Goal: Information Seeking & Learning: Learn about a topic

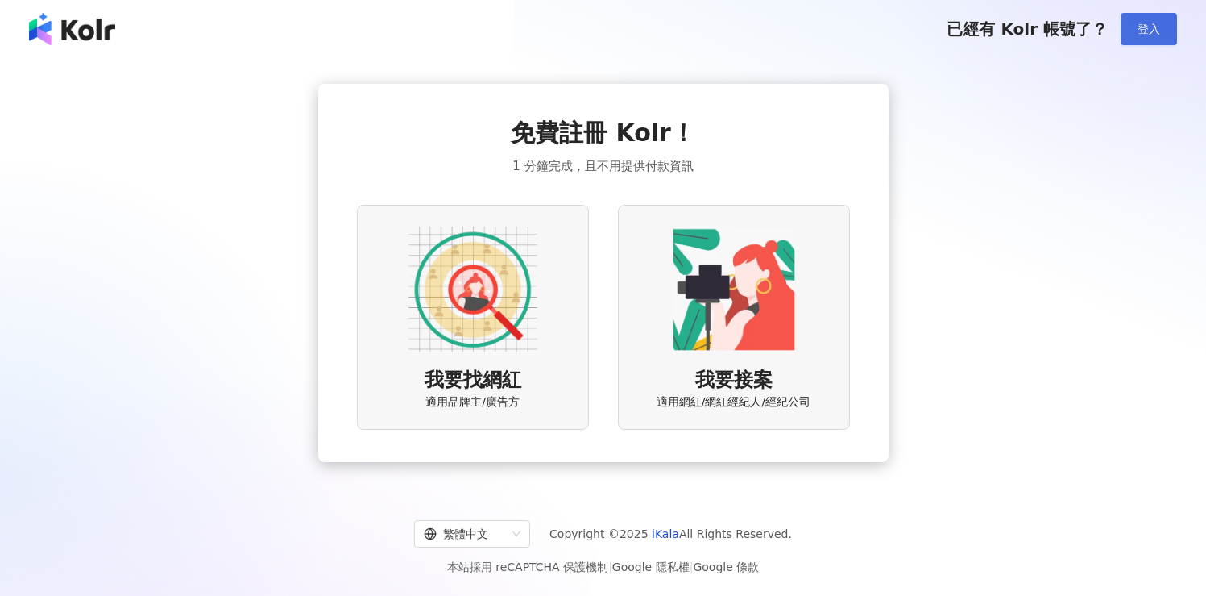
click at [1146, 27] on span "登入" at bounding box center [1149, 29] width 23 height 13
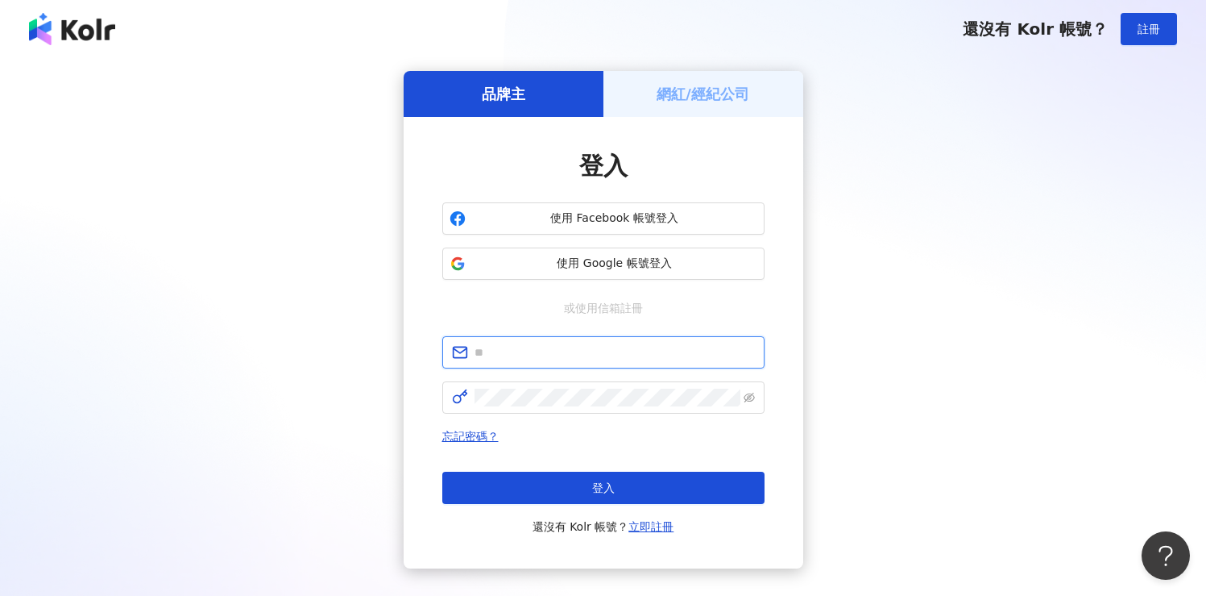
click at [579, 359] on input "text" at bounding box center [615, 352] width 280 height 18
click at [762, 243] on div "使用 Facebook 帳號登入 使用 Google 帳號登入" at bounding box center [603, 240] width 322 height 77
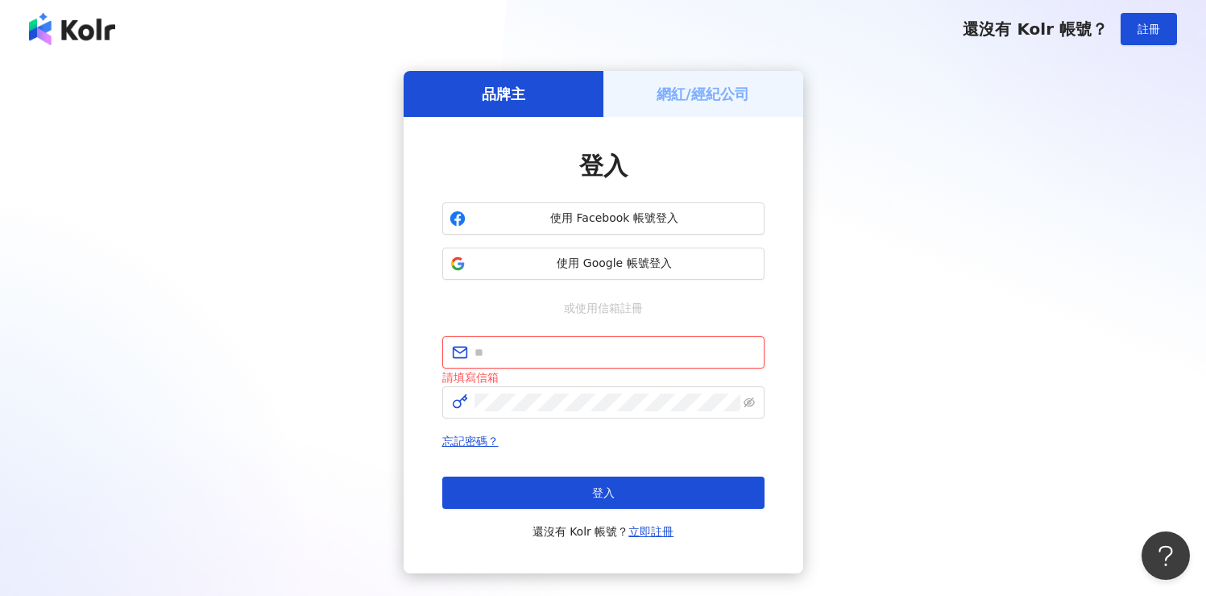
click at [500, 357] on input "text" at bounding box center [615, 352] width 280 height 18
paste input "**********"
type input "**********"
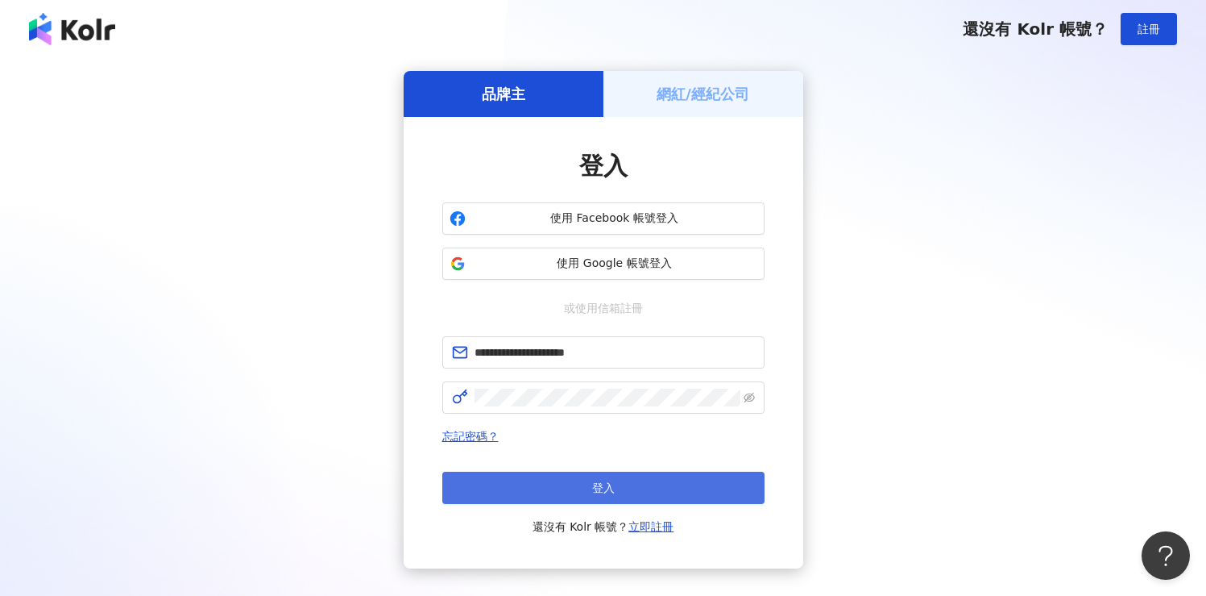
click at [555, 496] on button "登入" at bounding box center [603, 487] width 322 height 32
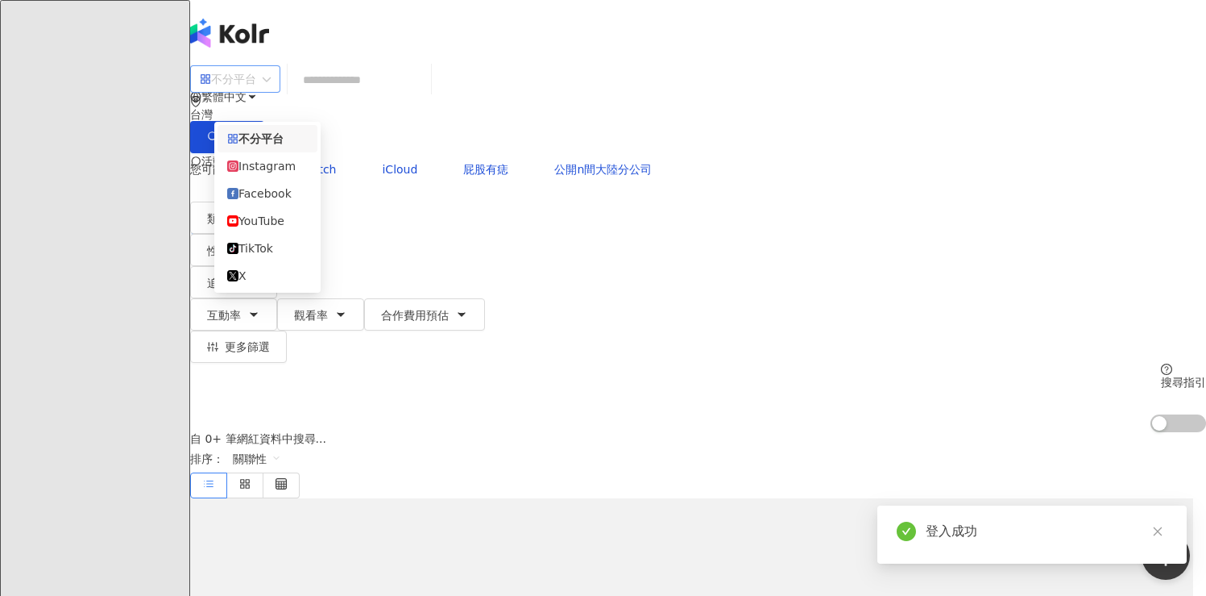
click at [256, 90] on div "不分平台" at bounding box center [228, 79] width 56 height 26
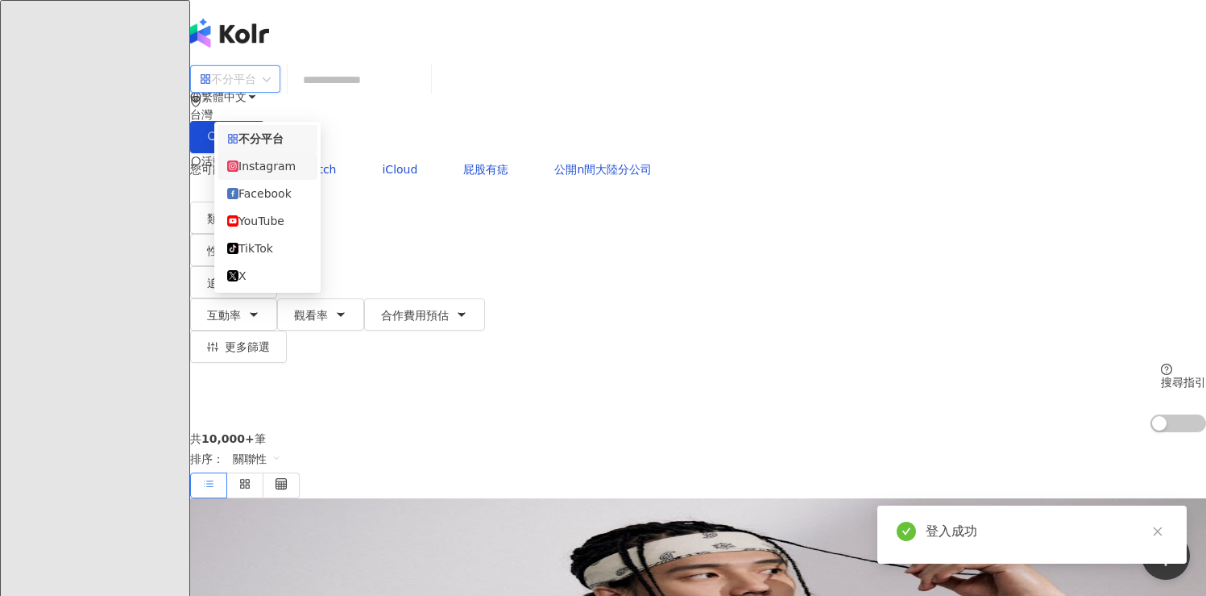
click at [254, 170] on div "Instagram" at bounding box center [267, 166] width 81 height 18
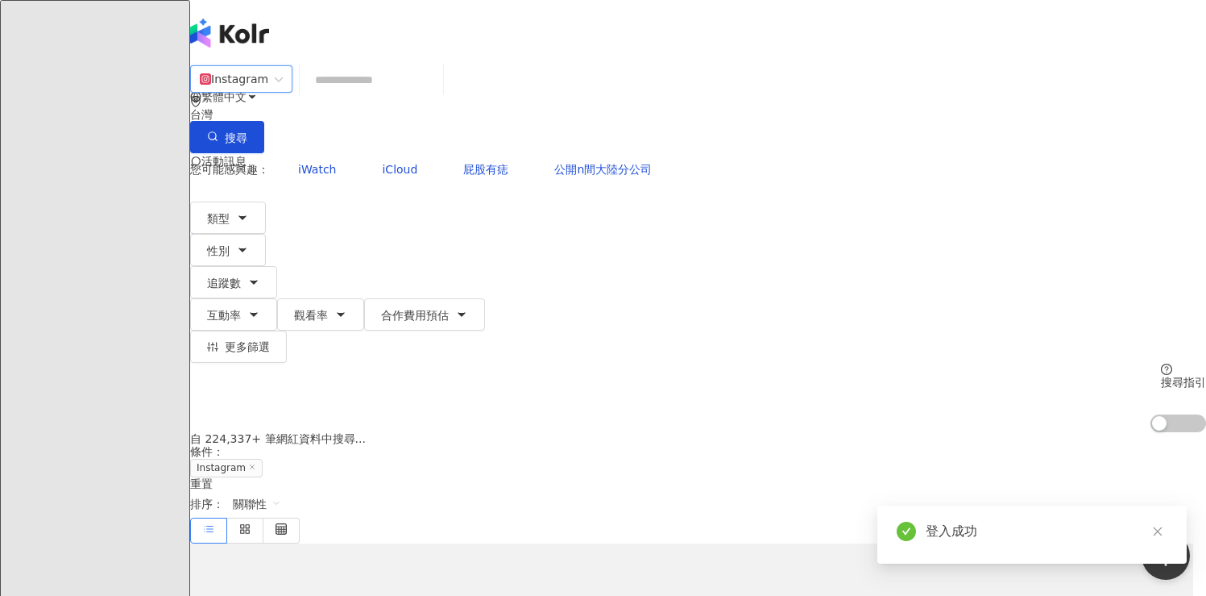
click at [376, 95] on input "search" at bounding box center [371, 79] width 131 height 31
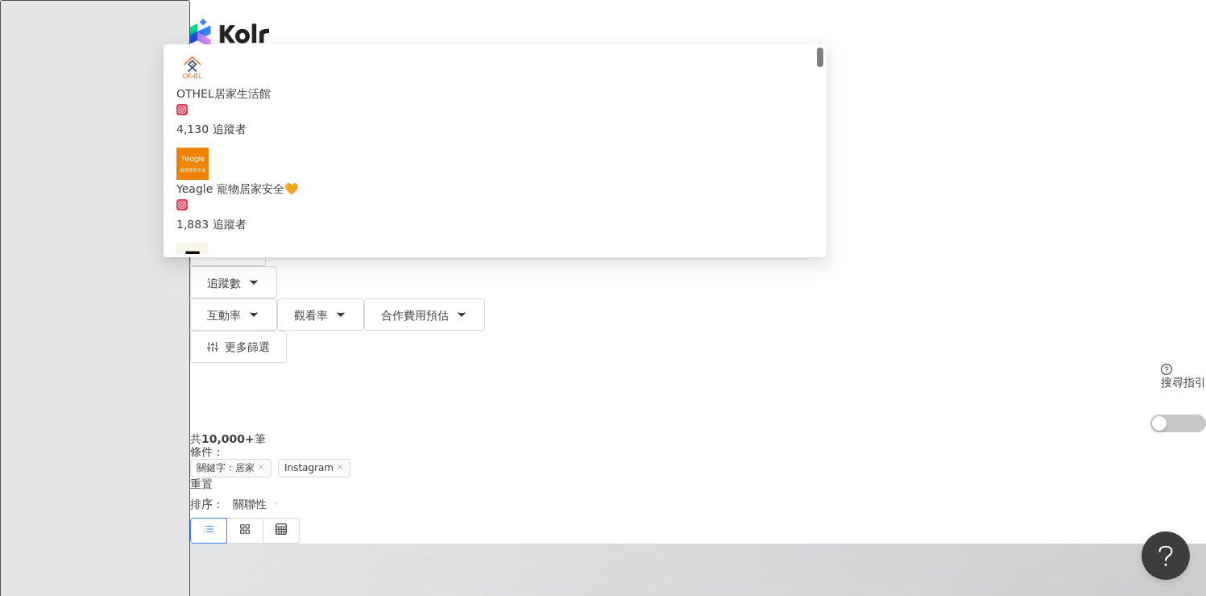
type input "**"
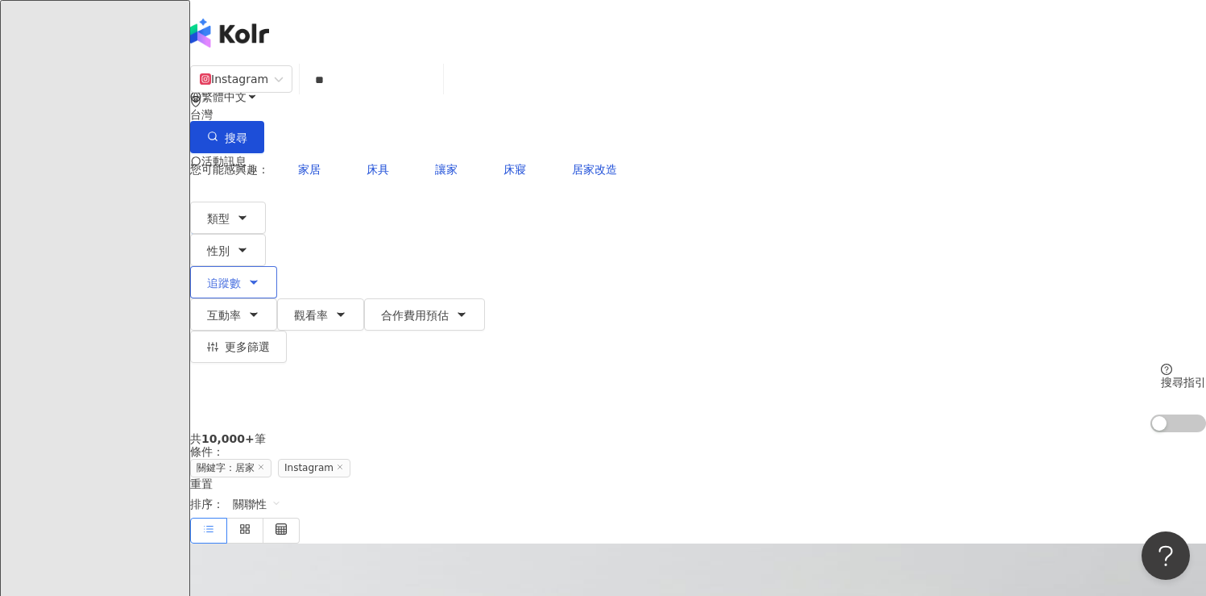
click at [277, 266] on button "追蹤數" at bounding box center [233, 282] width 87 height 32
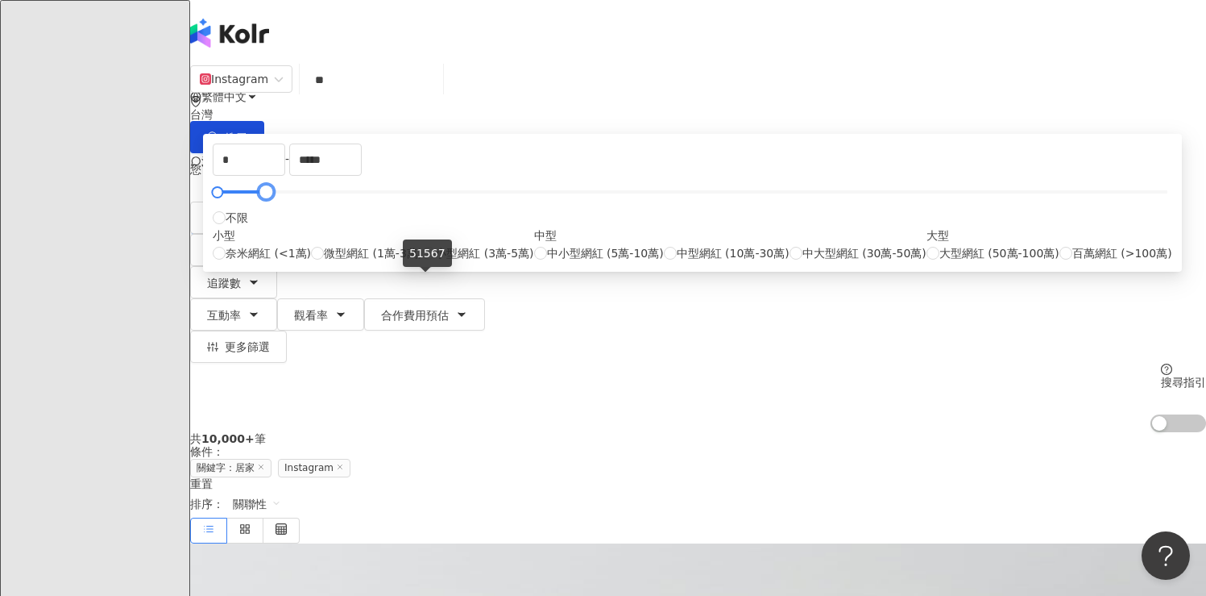
drag, startPoint x: 808, startPoint y: 281, endPoint x: 425, endPoint y: 254, distance: 384.6
click at [425, 254] on body "AI 找網紅 找貼文 資源庫 商案媒合 洞察報告 趨勢分析 BETA 競品分析 繁體中文 活動訊息 M Instagram ** 台灣 搜尋 056b7b6d…" at bounding box center [603, 298] width 1206 height 596
drag, startPoint x: 783, startPoint y: 251, endPoint x: 559, endPoint y: 243, distance: 223.4
click at [559, 243] on div "* - **** 不限 小型 奈米網紅 (<1萬) 微型網紅 (1萬-3萬) 小型網紅 (3萬-5萬) 中型 中小型網紅 (5萬-10萬) 中型網紅 (10萬…" at bounding box center [693, 202] width 960 height 118
type input "****"
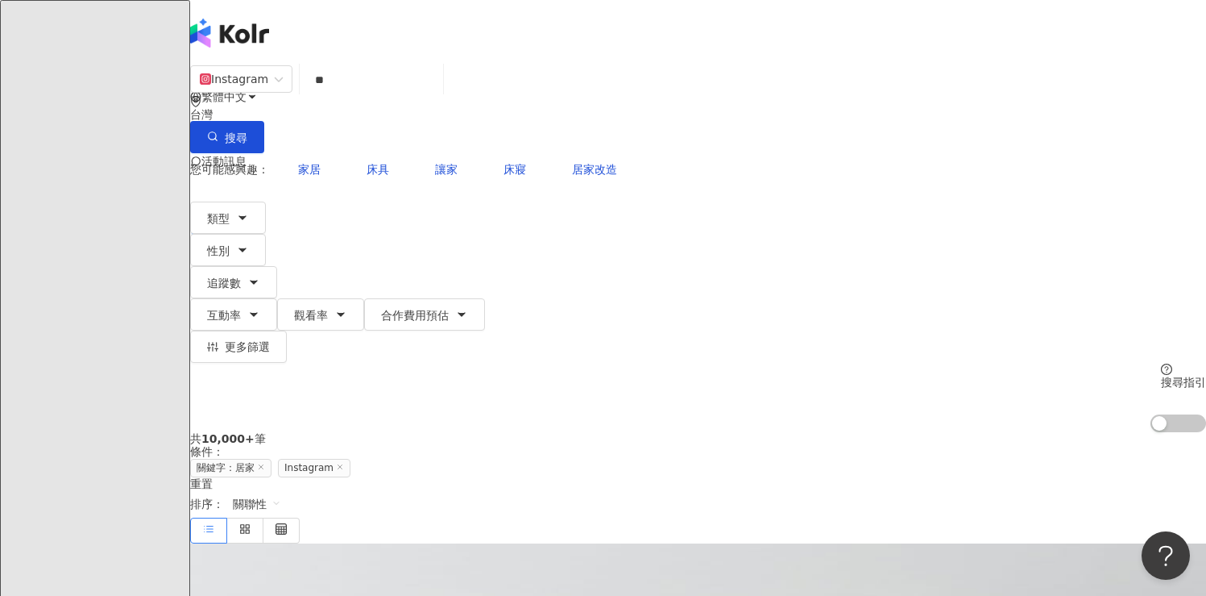
click at [437, 85] on input "**" at bounding box center [371, 79] width 131 height 31
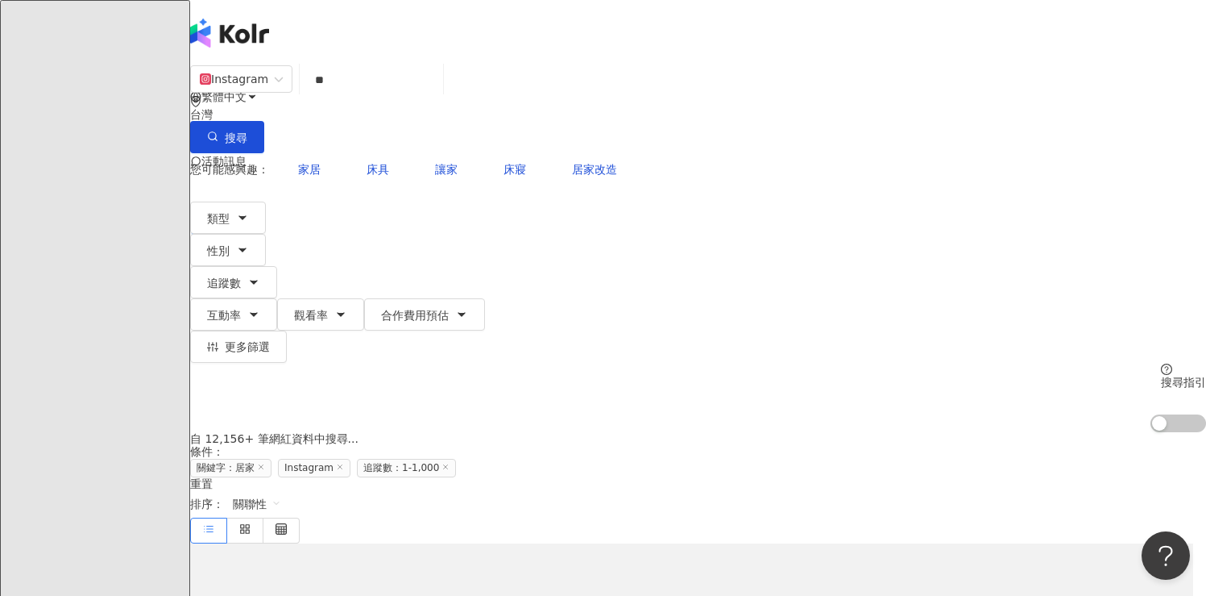
click at [615, 31] on div "繁體中文 活動訊息 M" at bounding box center [698, 129] width 1016 height 258
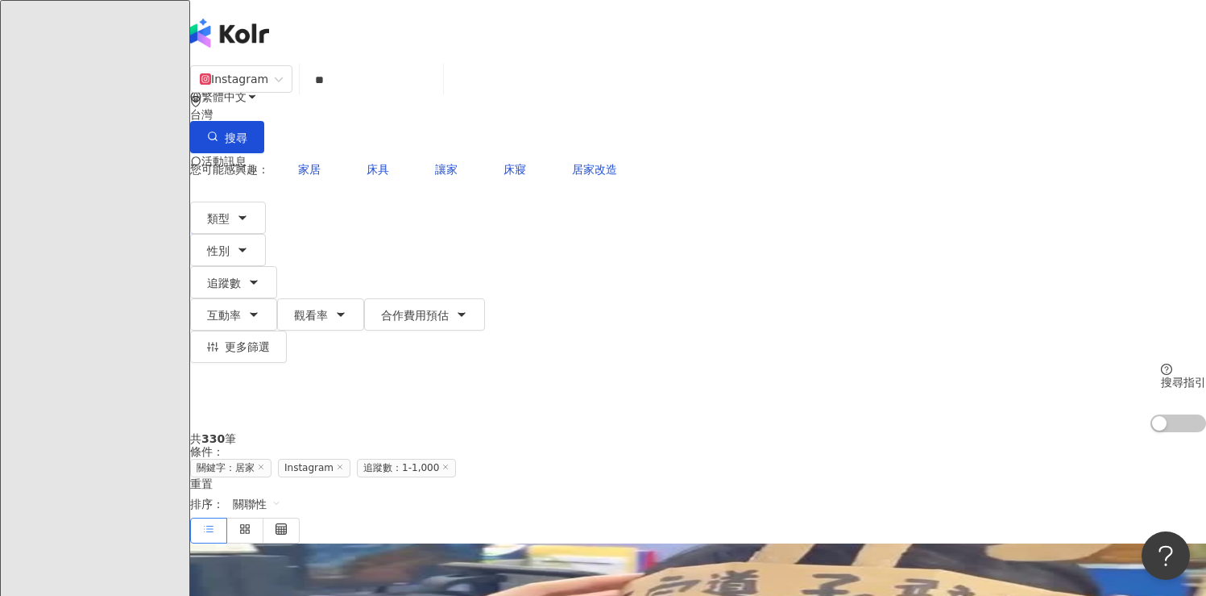
scroll to position [317, 0]
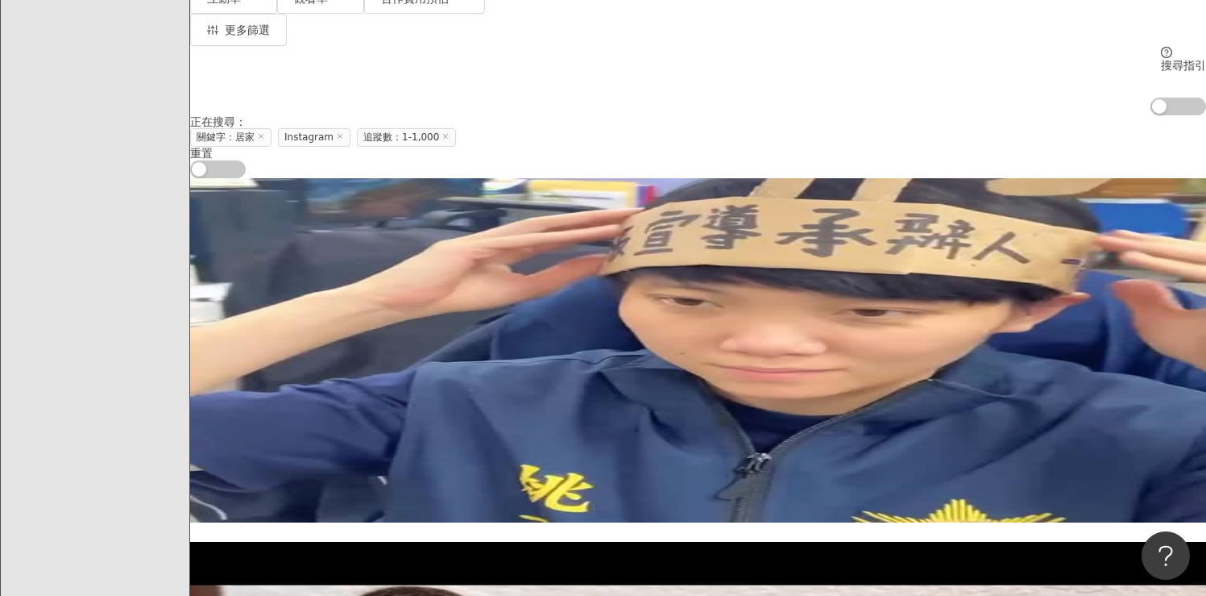
click at [343, 542] on img at bounding box center [282, 602] width 121 height 121
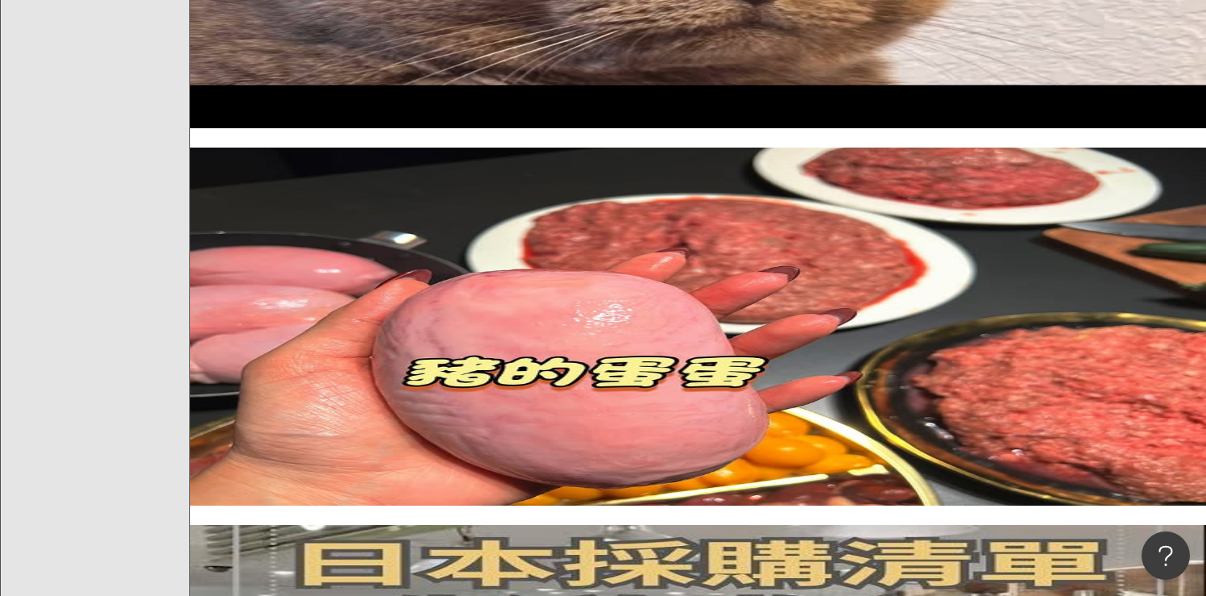
scroll to position [1102, 0]
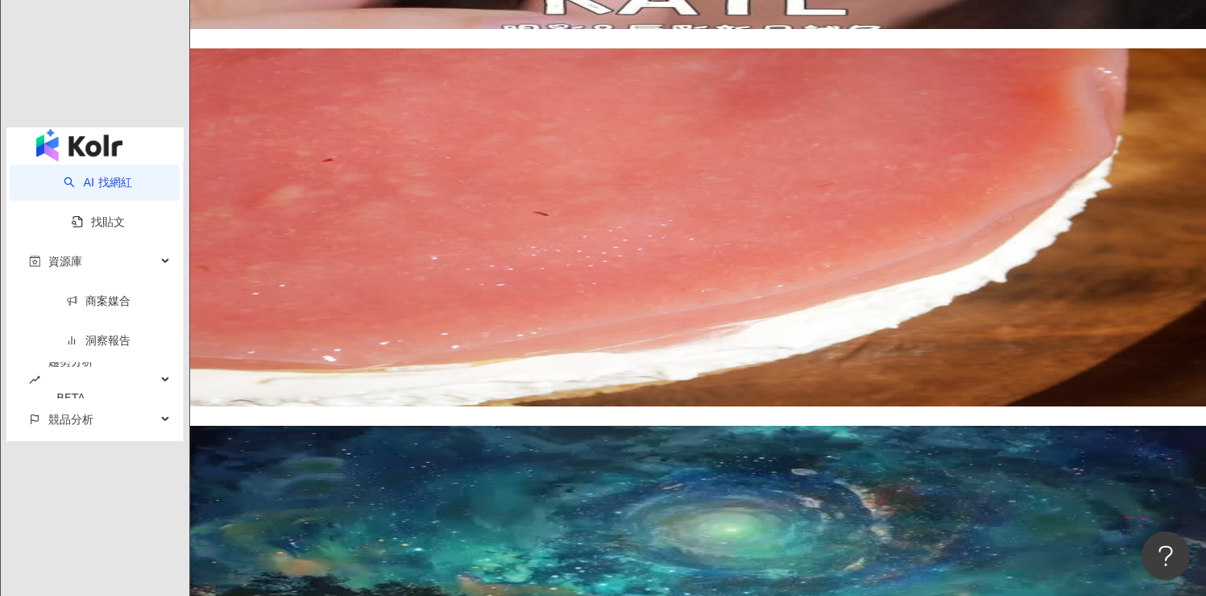
scroll to position [2656, 0]
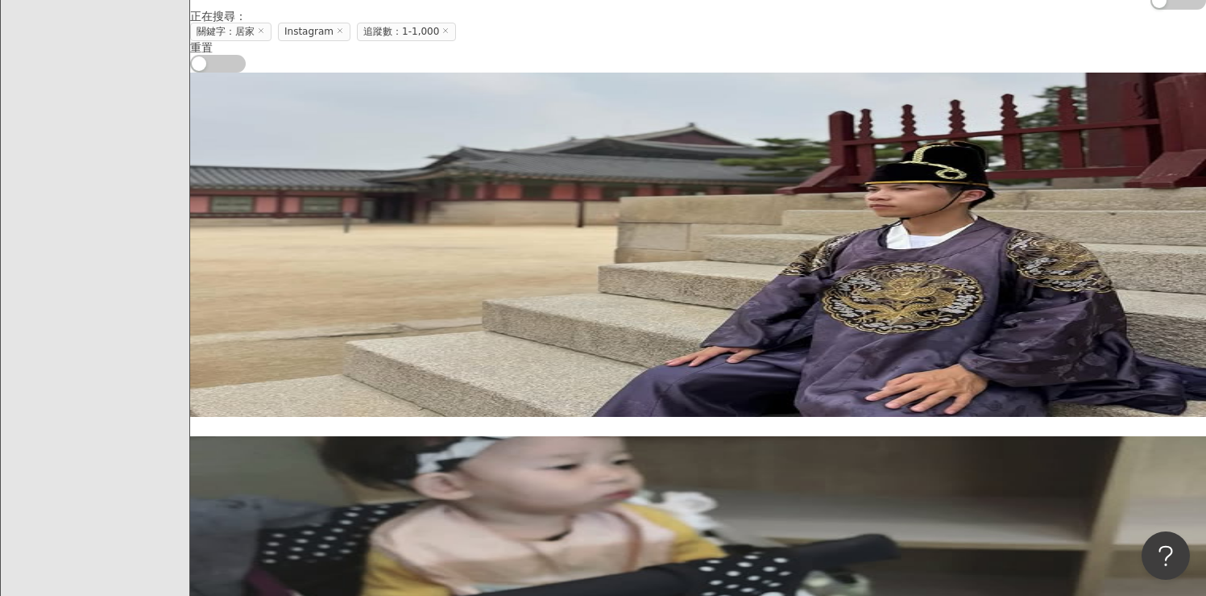
scroll to position [0, 0]
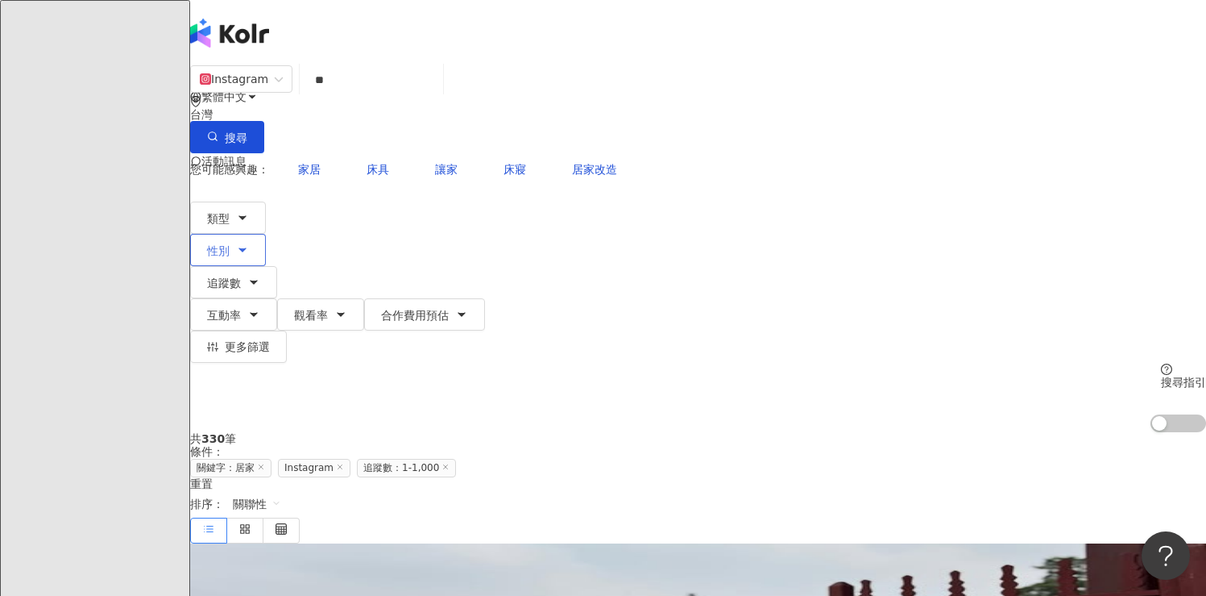
click at [230, 244] on span "性別" at bounding box center [218, 250] width 23 height 13
click at [249, 211] on icon "button" at bounding box center [242, 217] width 13 height 13
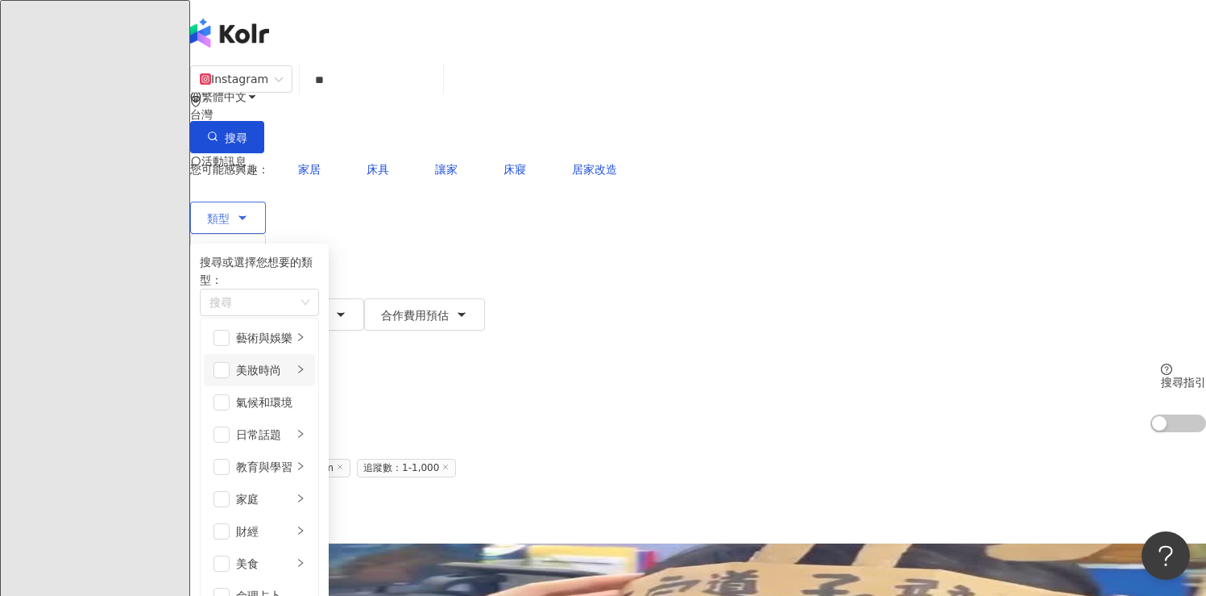
scroll to position [131, 0]
click at [230, 491] on span "button" at bounding box center [222, 499] width 16 height 16
click at [305, 492] on div "button" at bounding box center [301, 499] width 10 height 15
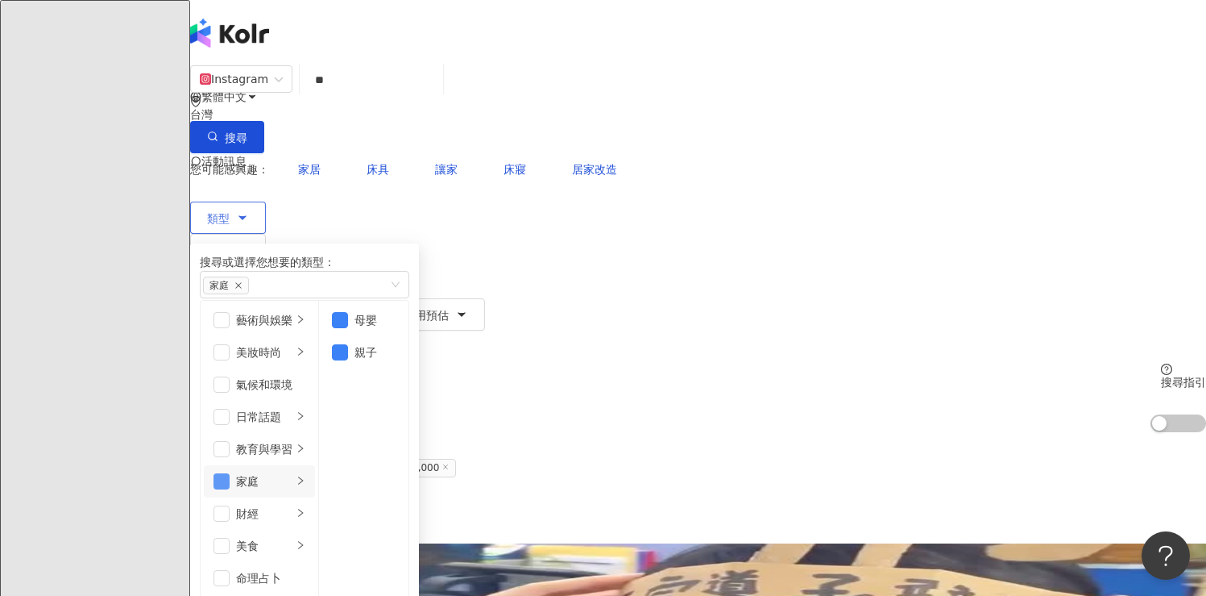
click at [230, 473] on span "button" at bounding box center [222, 481] width 16 height 16
click at [315, 318] on li "藝術與娛樂" at bounding box center [259, 320] width 111 height 32
click at [348, 323] on span "button" at bounding box center [340, 320] width 16 height 16
click at [315, 352] on li "美妝時尚" at bounding box center [259, 352] width 111 height 32
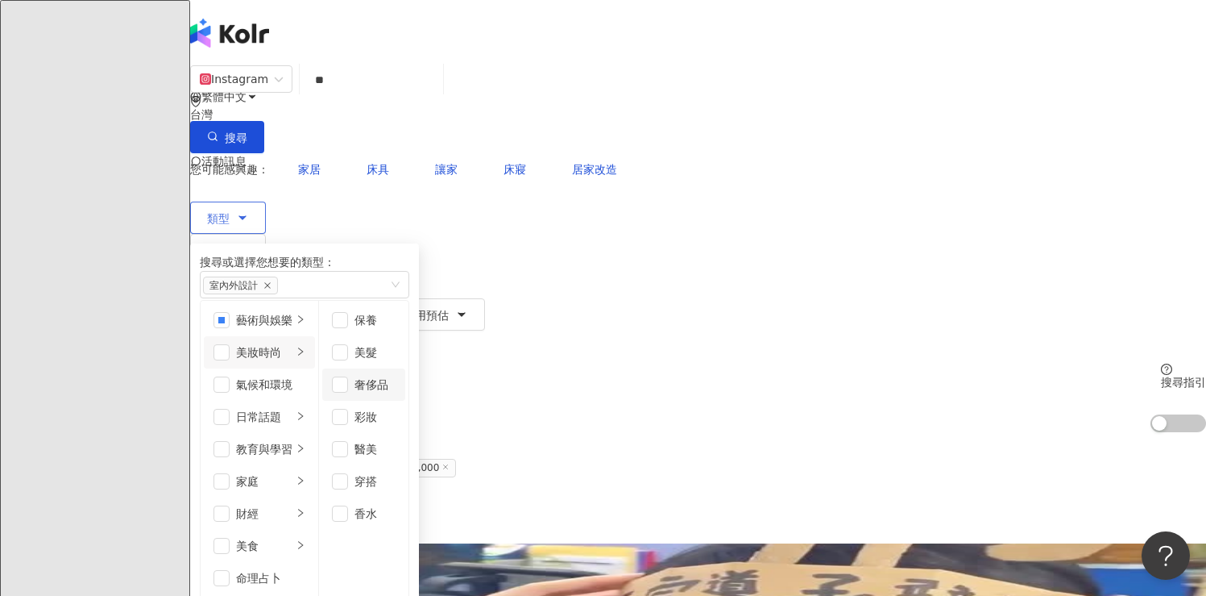
scroll to position [10, 0]
click at [305, 417] on icon "right" at bounding box center [301, 416] width 10 height 10
click at [305, 447] on icon "right" at bounding box center [301, 448] width 10 height 10
click at [305, 476] on div "button" at bounding box center [301, 481] width 10 height 15
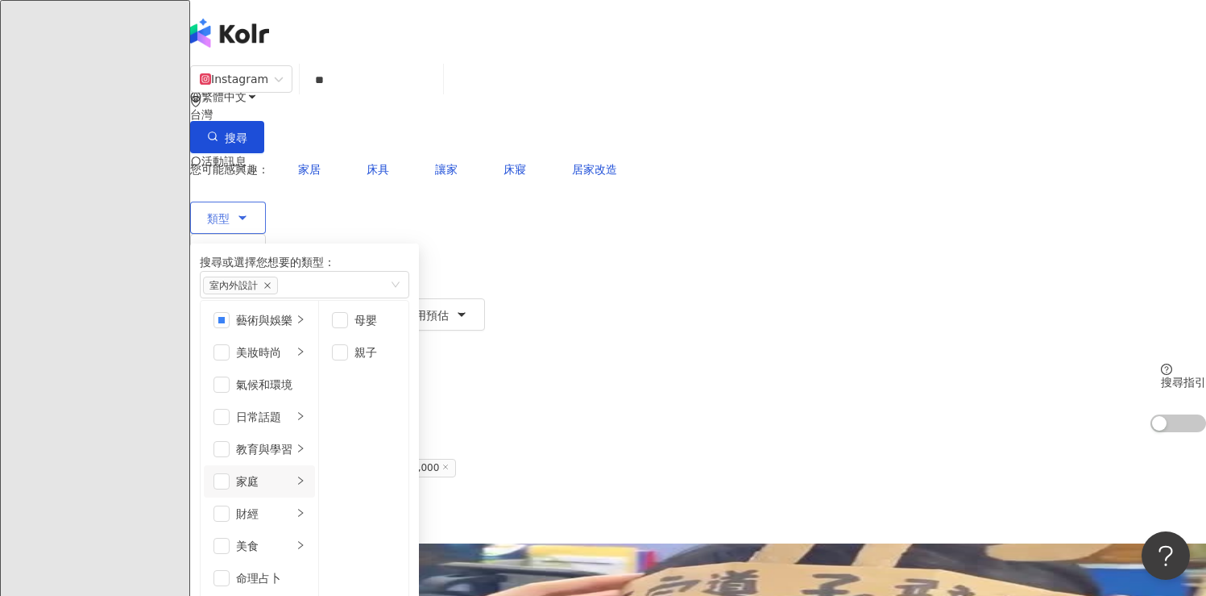
scroll to position [291, 0]
click at [348, 315] on span "button" at bounding box center [340, 320] width 16 height 16
click at [405, 366] on li "手作" at bounding box center [363, 352] width 83 height 32
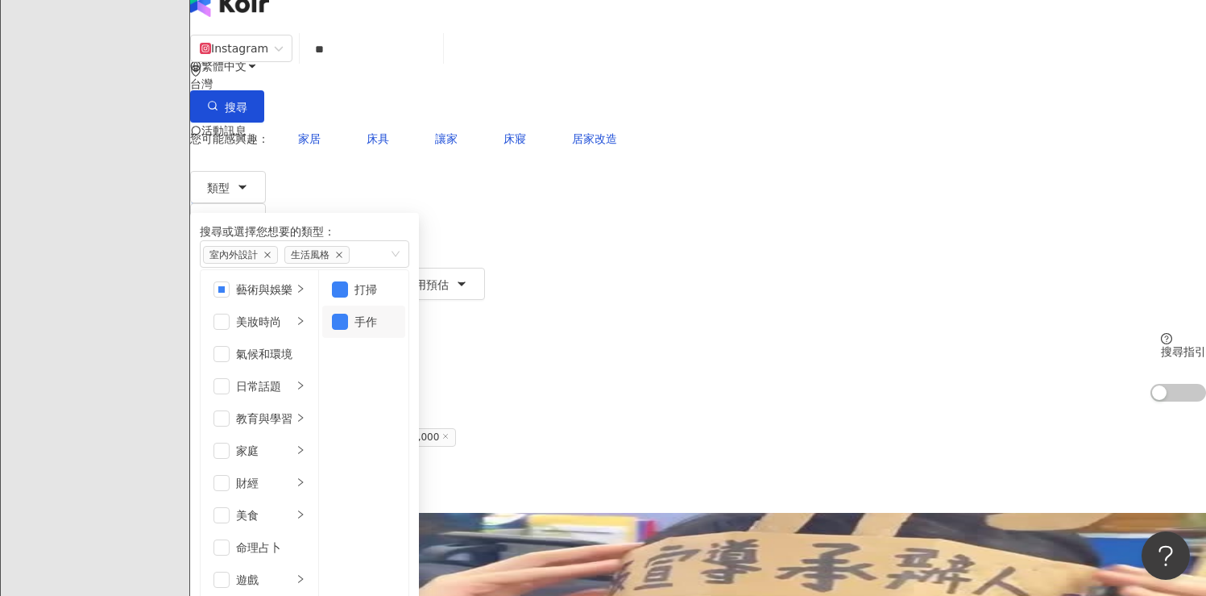
scroll to position [0, 0]
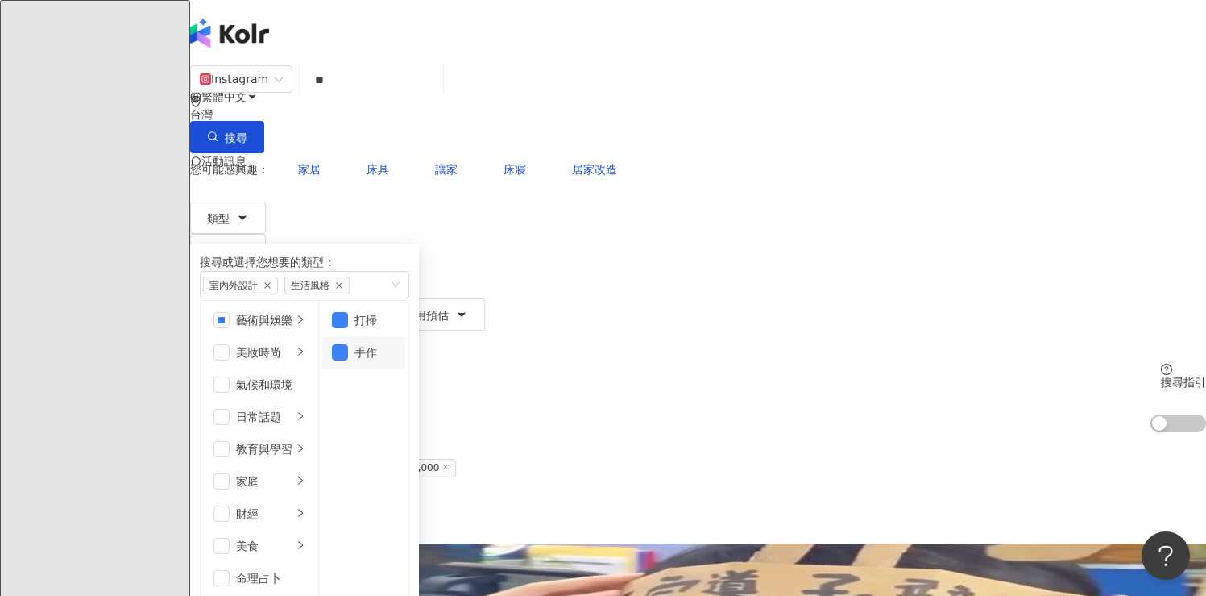
click at [721, 116] on div "Instagram ** 台灣 搜尋 056b7b6d-a963-4e8b-8151-6ee8b405d44f f3a81f42-378c-47c7-a4af…" at bounding box center [698, 108] width 1016 height 89
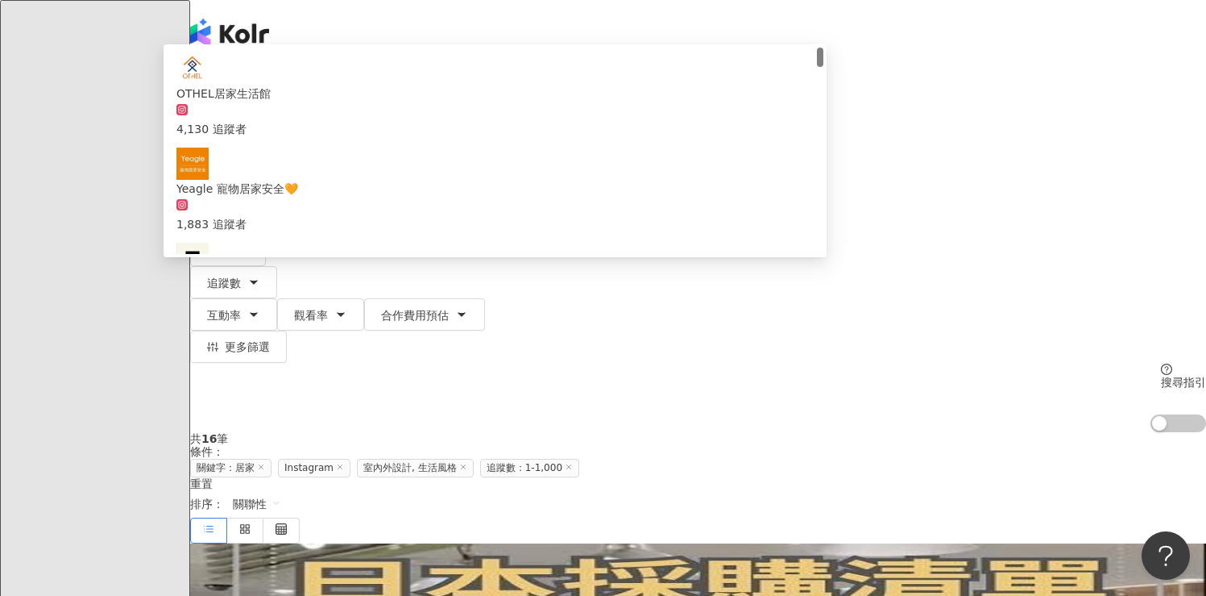
click at [437, 89] on input "**" at bounding box center [371, 79] width 131 height 31
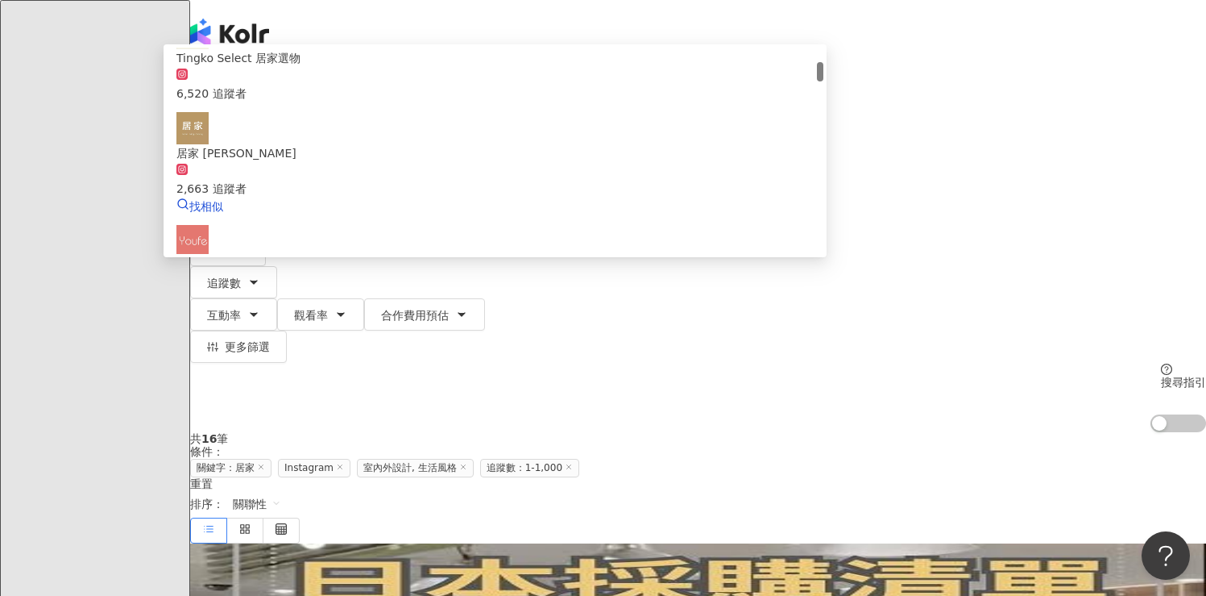
scroll to position [286, 0]
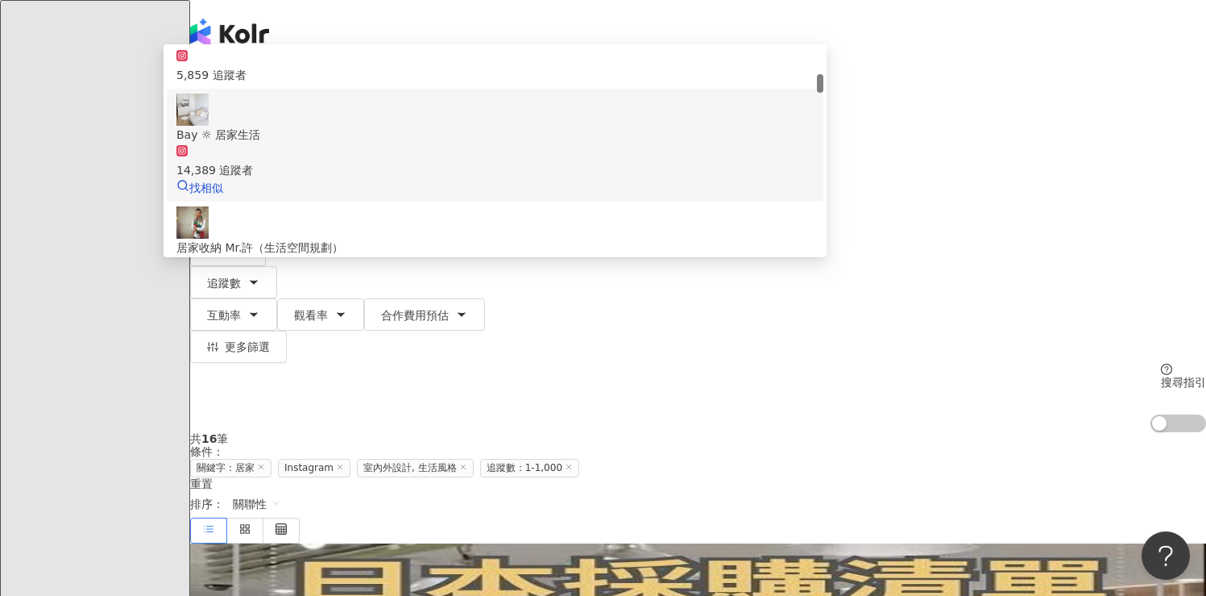
click at [508, 161] on div "14,389 追蹤者" at bounding box center [496, 160] width 638 height 35
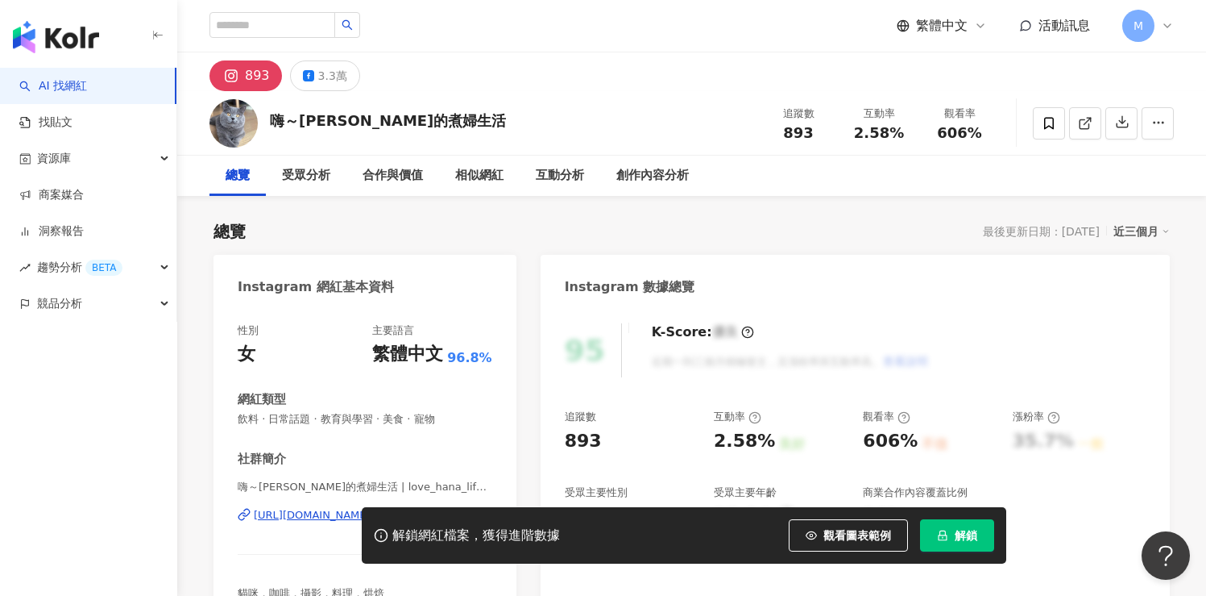
click at [306, 513] on div "解鎖網紅檔案，獲得進階數據 觀看圖表範例 解鎖" at bounding box center [603, 535] width 1206 height 56
click at [306, 514] on div "解鎖網紅檔案，獲得進階數據 觀看圖表範例 解鎖" at bounding box center [603, 535] width 1206 height 56
click at [306, 516] on div "解鎖網紅檔案，獲得進階數據 觀看圖表範例 解鎖" at bounding box center [603, 535] width 1206 height 56
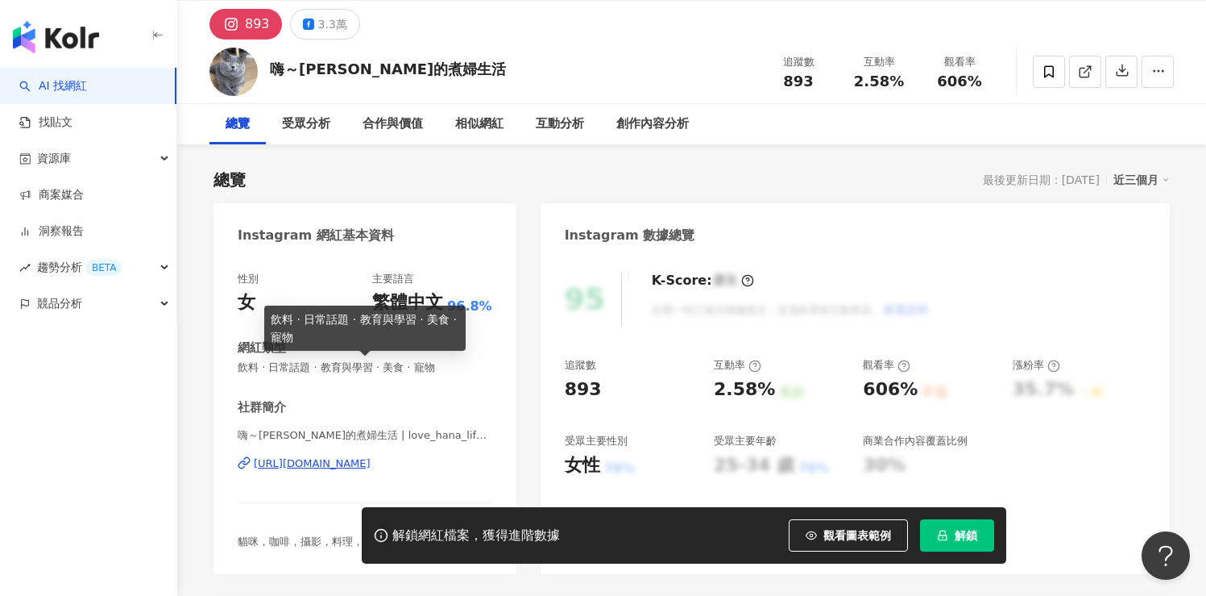
scroll to position [56, 0]
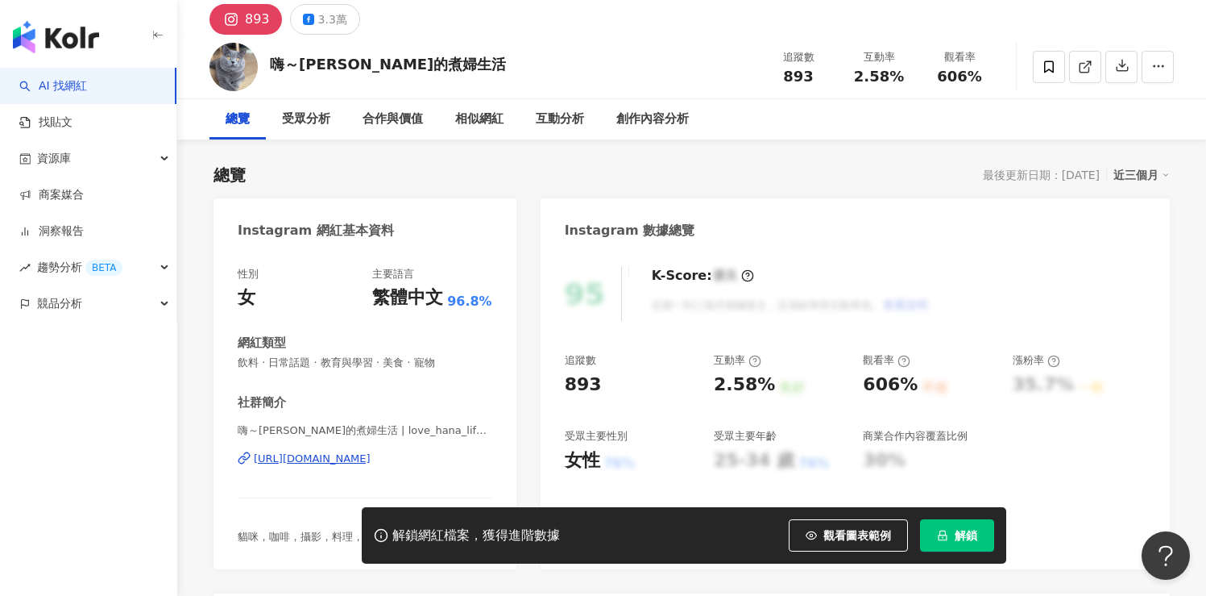
click at [371, 459] on div "https://www.instagram.com/love_hana_life_style/" at bounding box center [312, 458] width 117 height 15
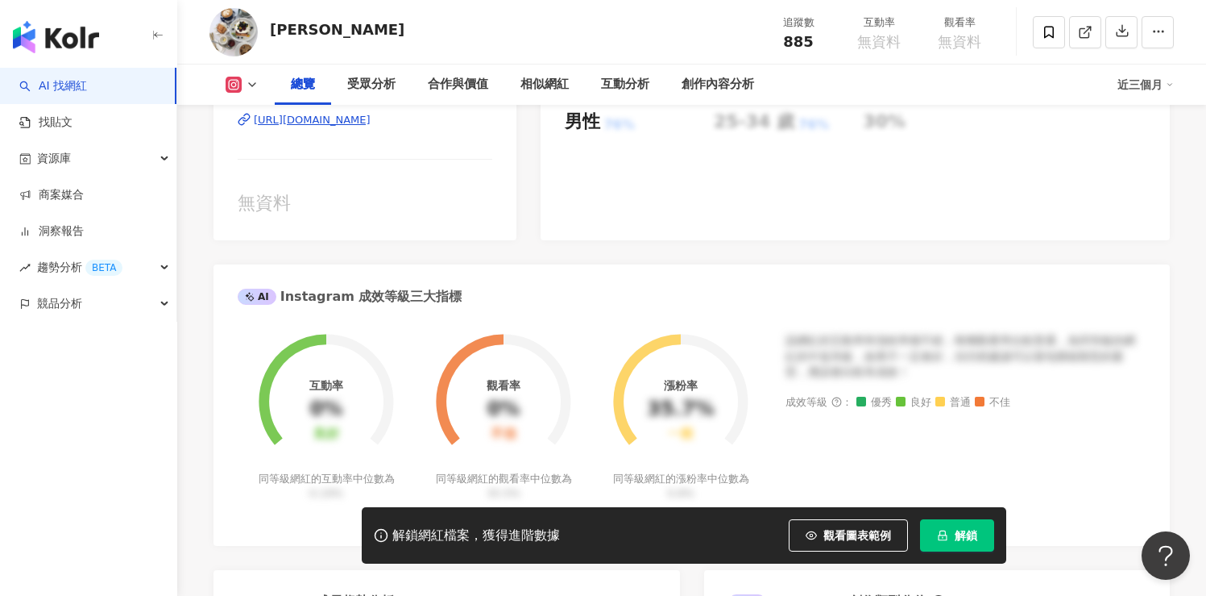
scroll to position [213, 0]
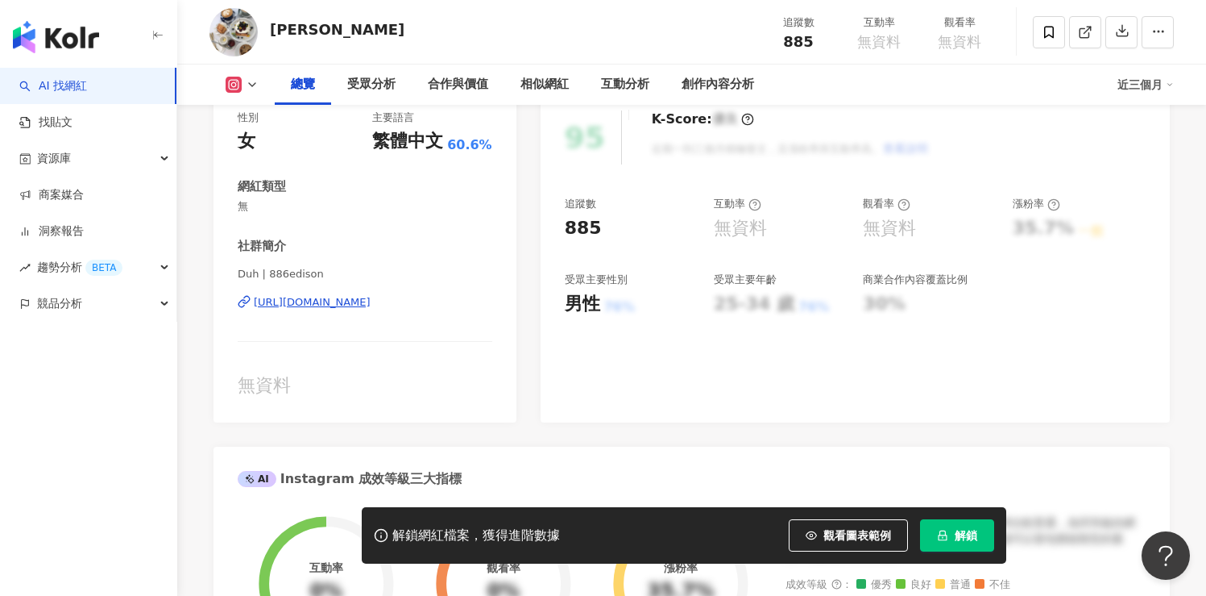
click at [371, 297] on div "https://www.instagram.com/886edison/" at bounding box center [312, 302] width 117 height 15
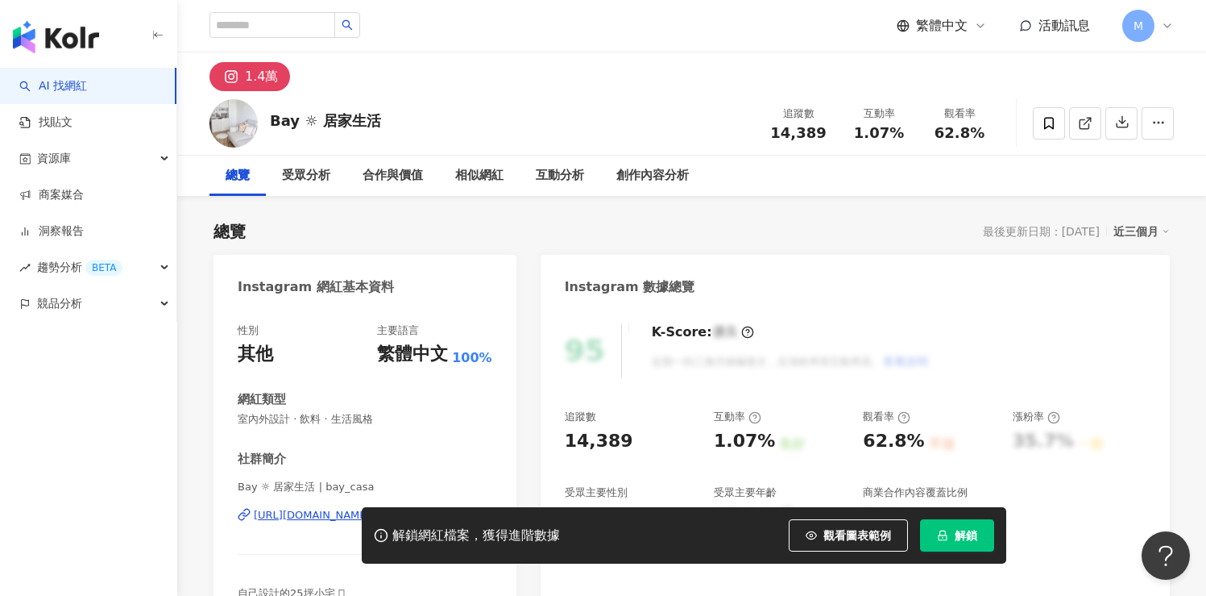
click at [308, 493] on div "Bay ☼ 居家生活 | bay_casa [URL][DOMAIN_NAME]" at bounding box center [365, 527] width 255 height 94
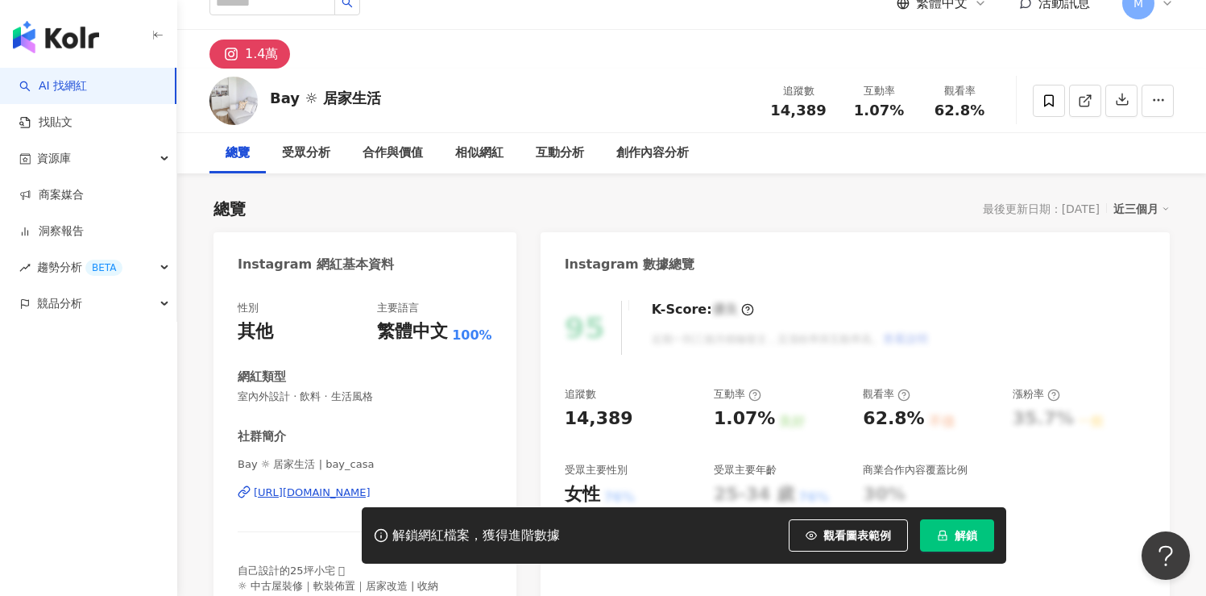
scroll to position [26, 0]
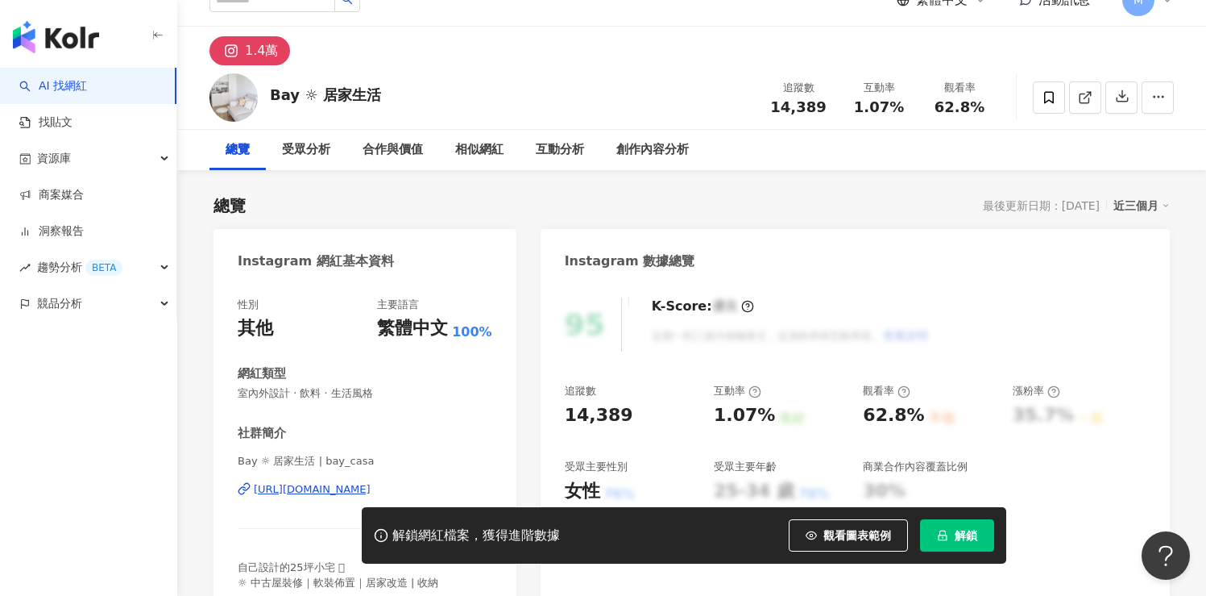
click at [327, 488] on div "[URL][DOMAIN_NAME]" at bounding box center [312, 489] width 117 height 15
